Goal: Check status: Check status

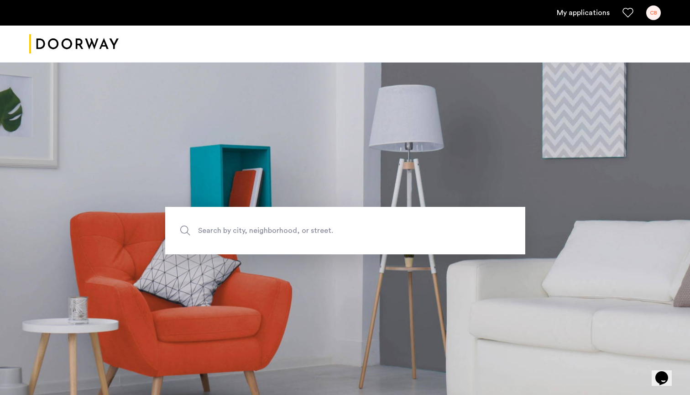
click at [597, 12] on link "My applications" at bounding box center [583, 12] width 53 height 11
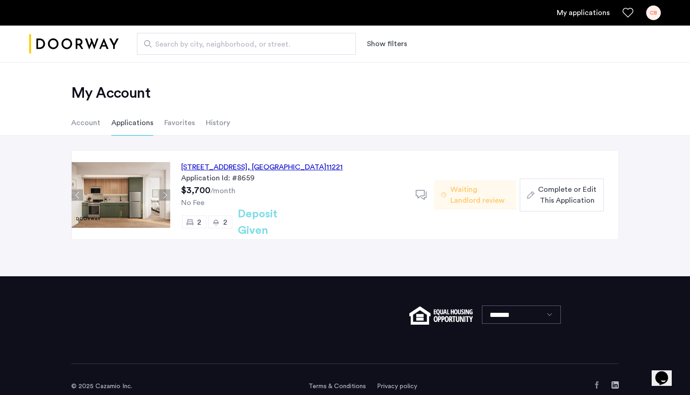
click at [277, 225] on h2 "Deposit Given" at bounding box center [274, 222] width 73 height 33
